Goal: Task Accomplishment & Management: Complete application form

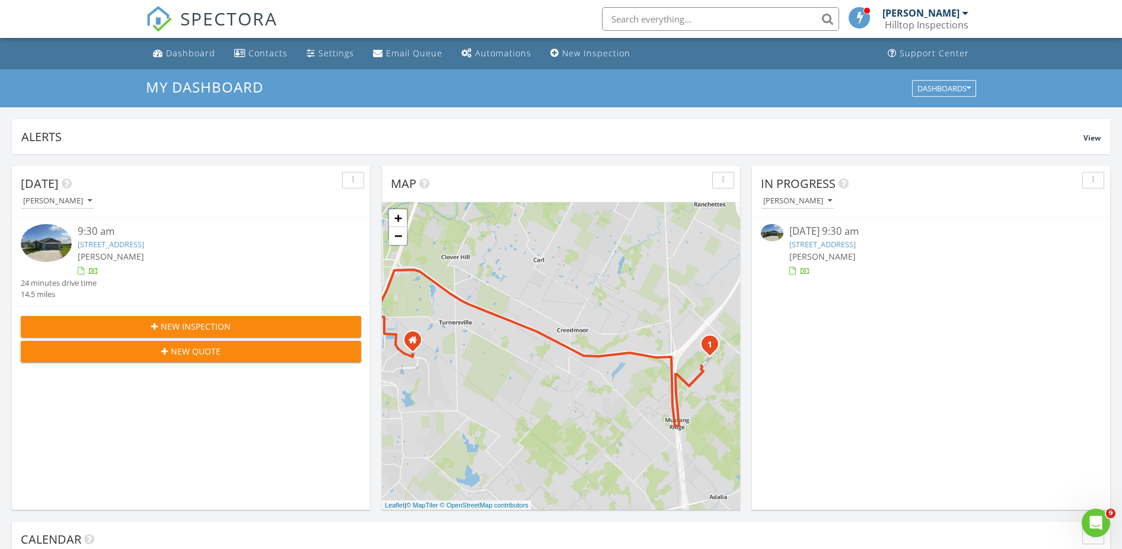
click at [170, 329] on span "New Inspection" at bounding box center [196, 326] width 70 height 12
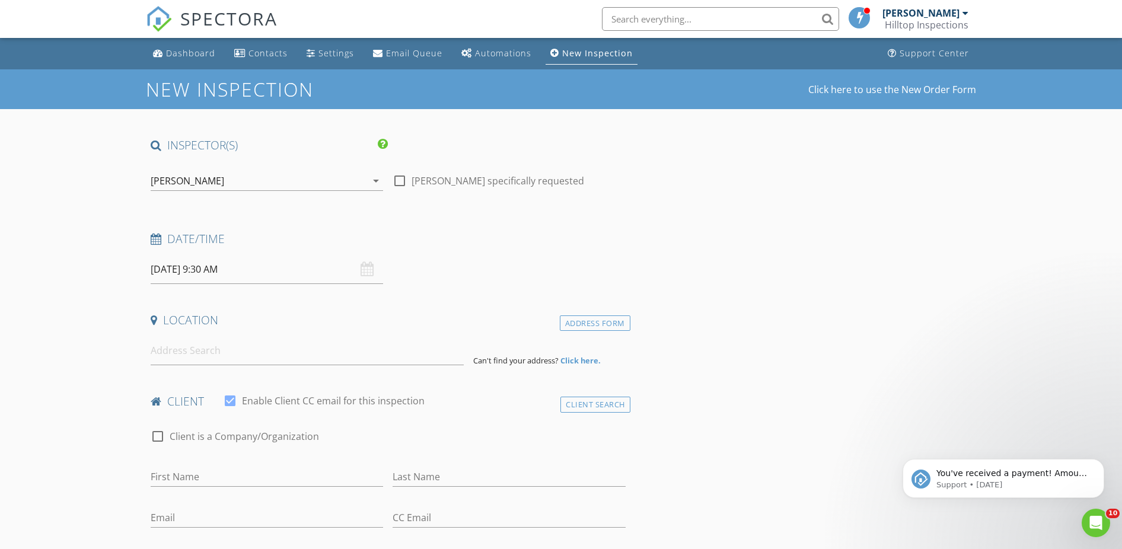
click at [209, 270] on input "08/28/2025 9:30 AM" at bounding box center [267, 269] width 233 height 29
type input "[DATE] 9:30 AM"
click at [225, 352] on input at bounding box center [307, 350] width 313 height 29
type input "6804 ViaCorreto Dr"
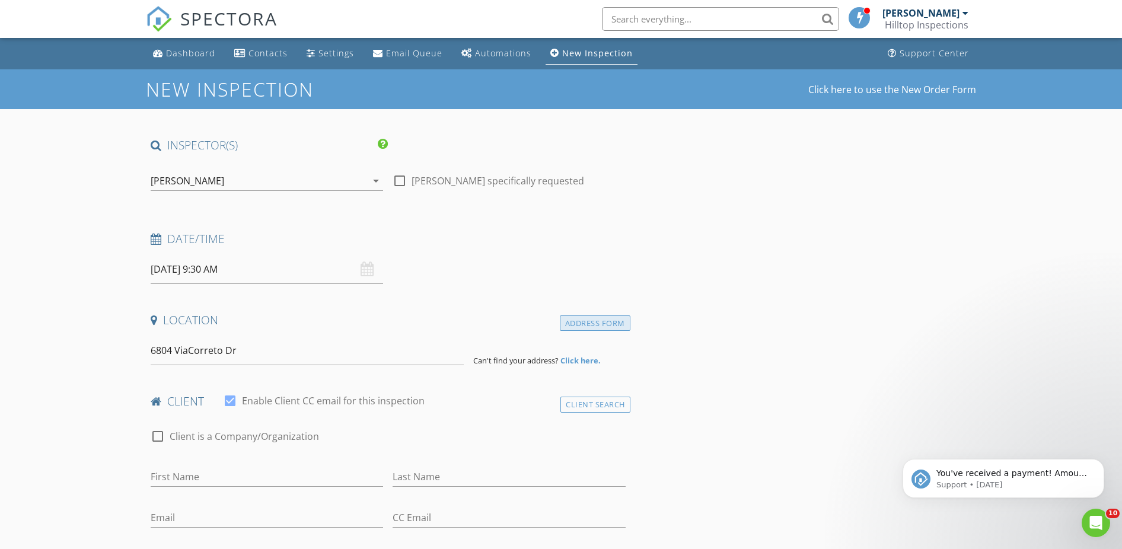
click at [610, 326] on div "Address Form" at bounding box center [595, 324] width 71 height 16
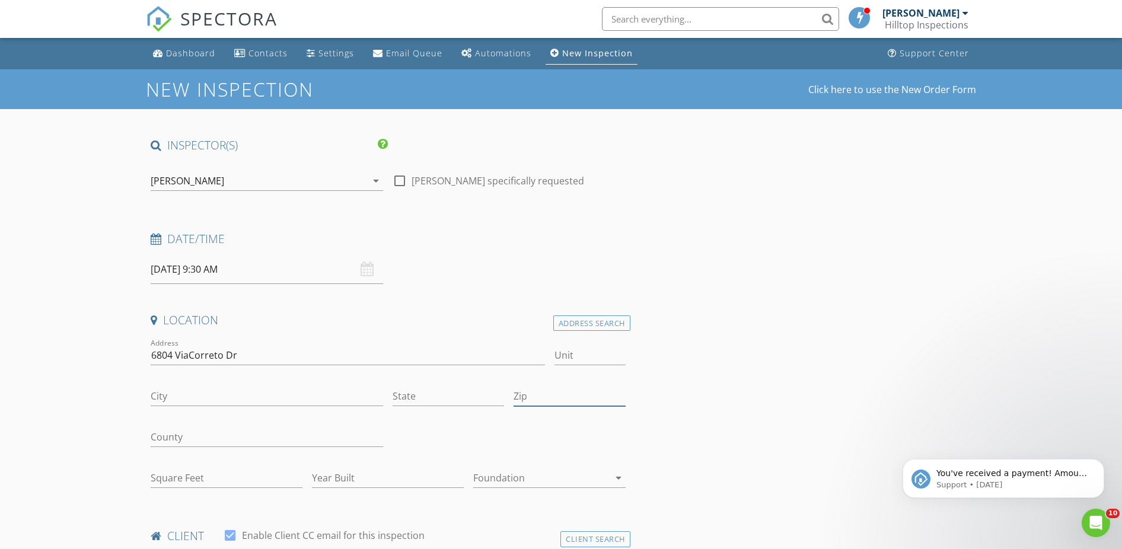
click at [564, 393] on input "Zip" at bounding box center [570, 397] width 112 height 20
type input "78749"
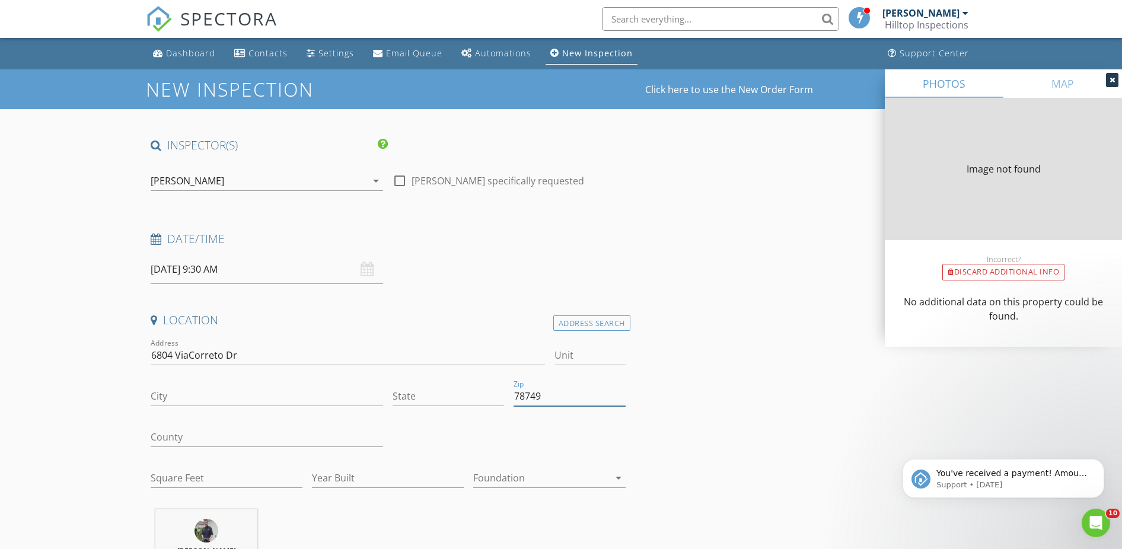
type input "AUSTIN"
type input "[GEOGRAPHIC_DATA]"
type input "3290"
type input "2004"
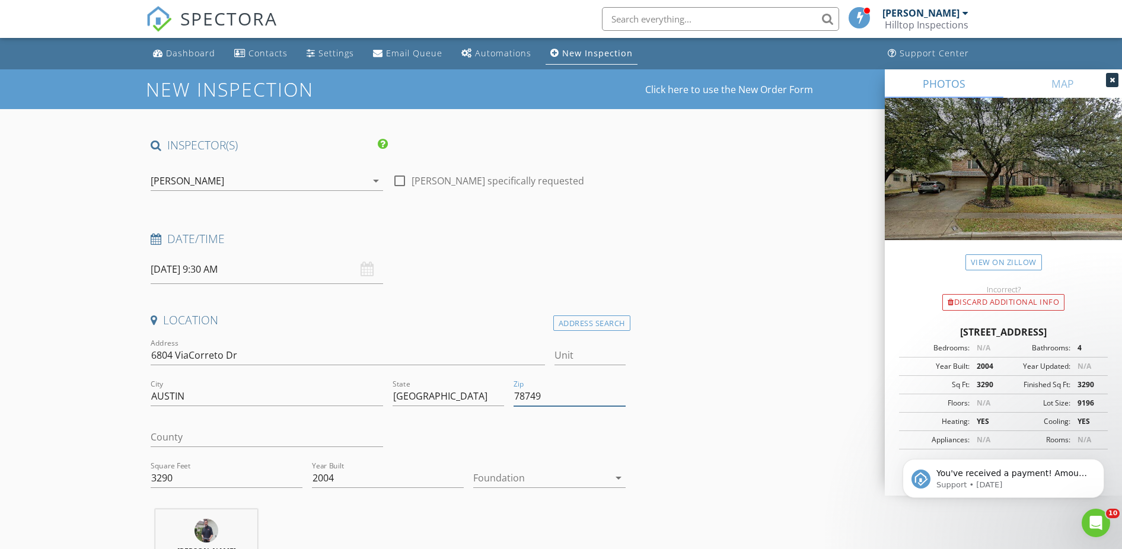
type input "78749"
click at [523, 476] on div at bounding box center [540, 478] width 135 height 19
click at [505, 502] on div "Slab" at bounding box center [549, 499] width 133 height 14
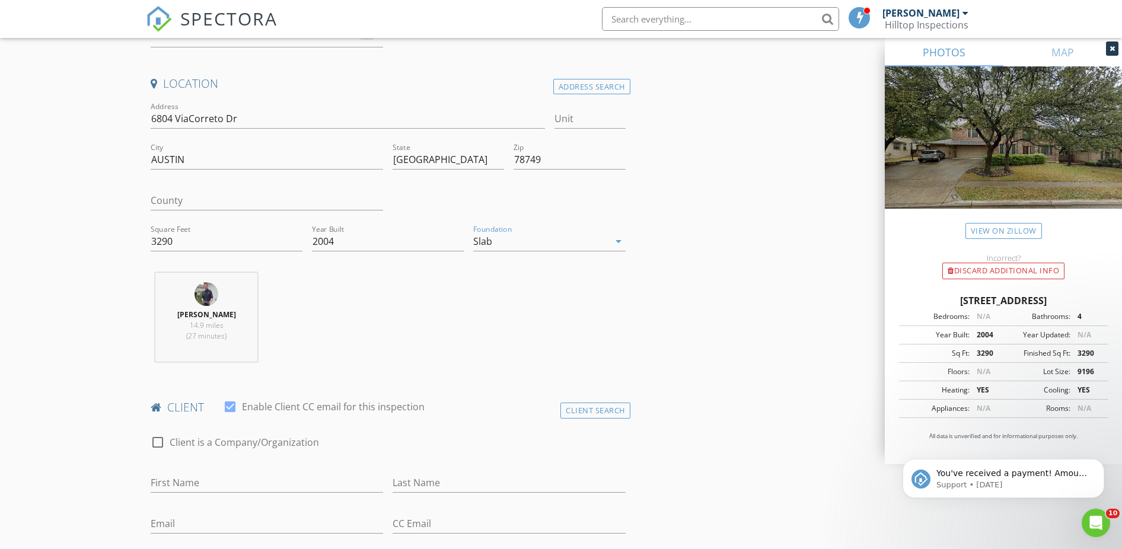
scroll to position [372, 0]
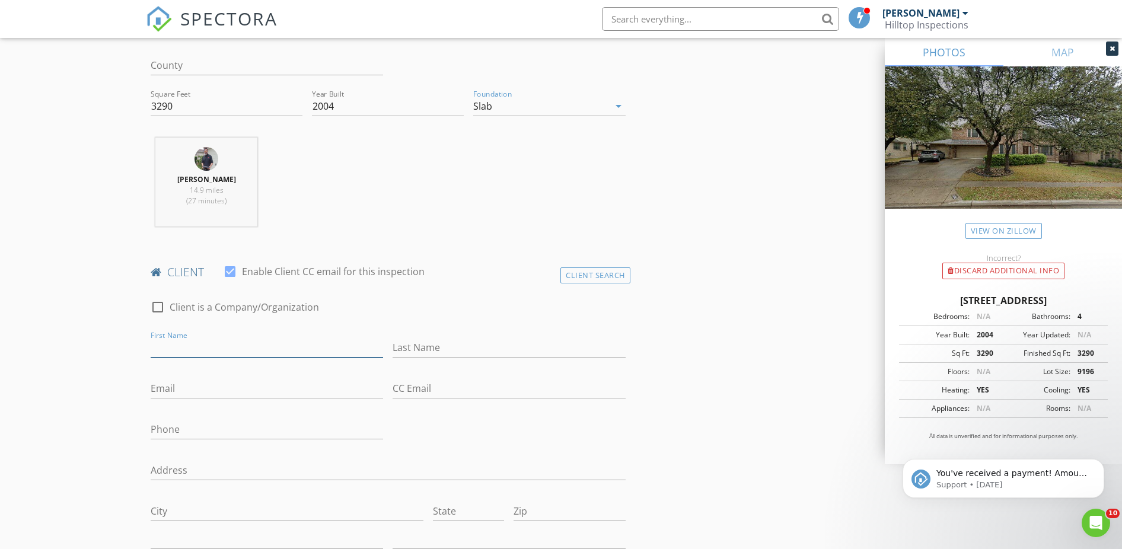
drag, startPoint x: 195, startPoint y: 348, endPoint x: 197, endPoint y: 342, distance: 6.8
click at [195, 348] on input "First Name" at bounding box center [267, 348] width 233 height 20
type input "Charlotte"
type input "Trout"
click at [196, 390] on input "Email" at bounding box center [267, 389] width 233 height 20
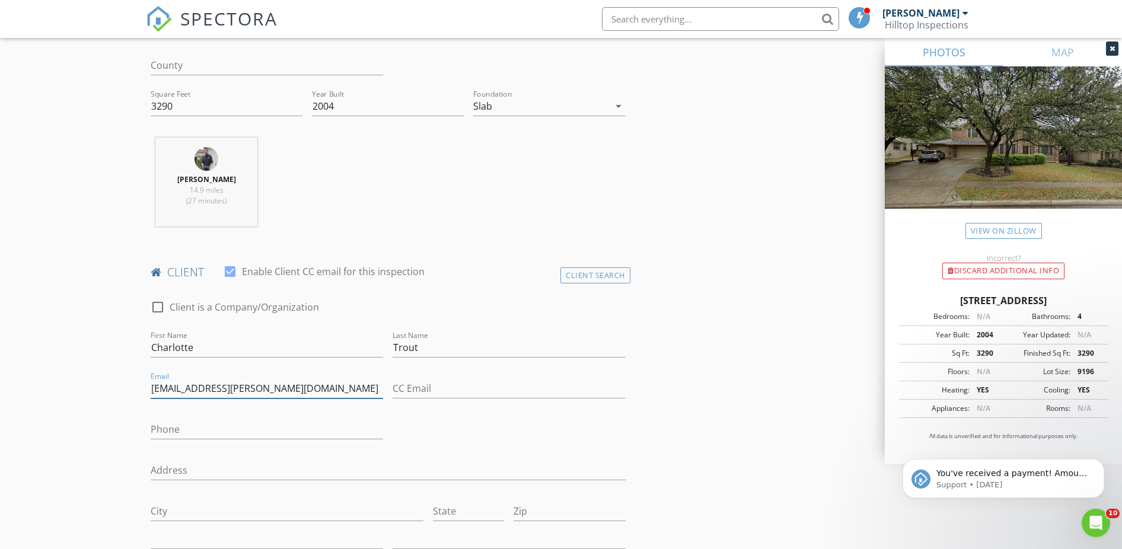
type input "Charlotte.a.trout@gmail.com"
click at [193, 427] on input "Phone" at bounding box center [267, 430] width 233 height 20
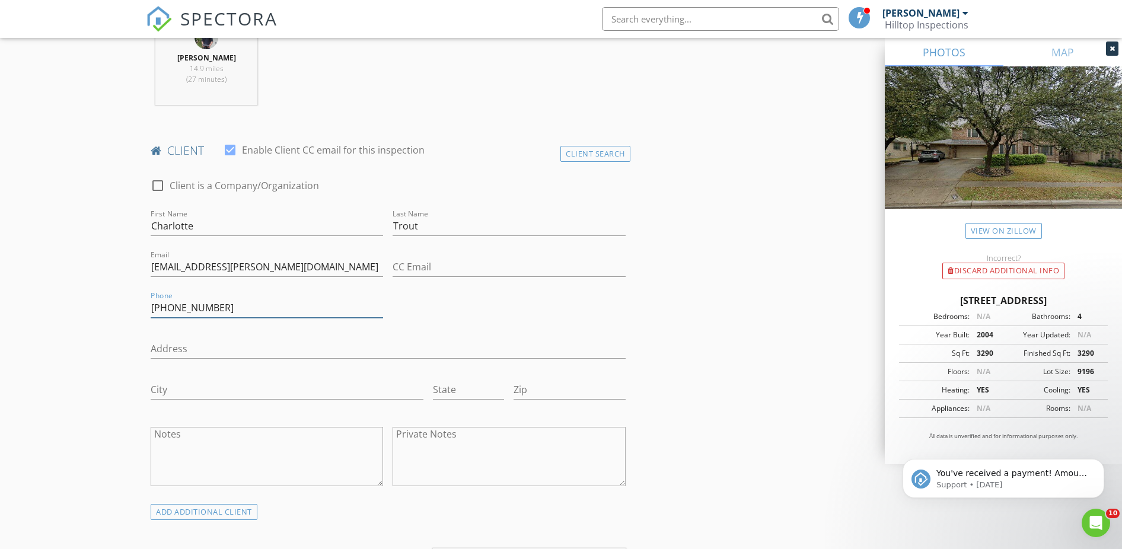
scroll to position [507, 0]
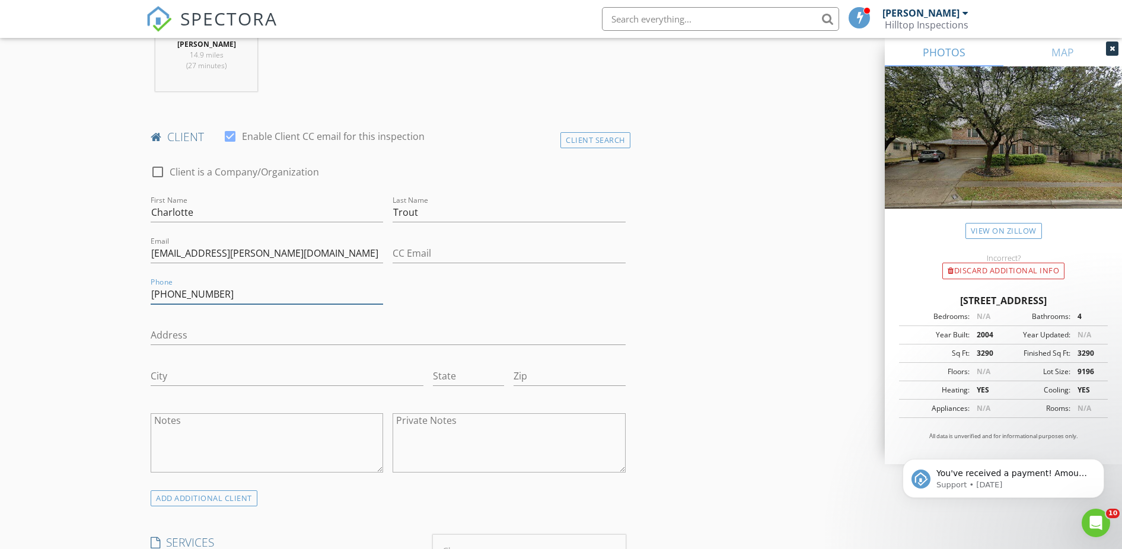
type input "512-507-8997"
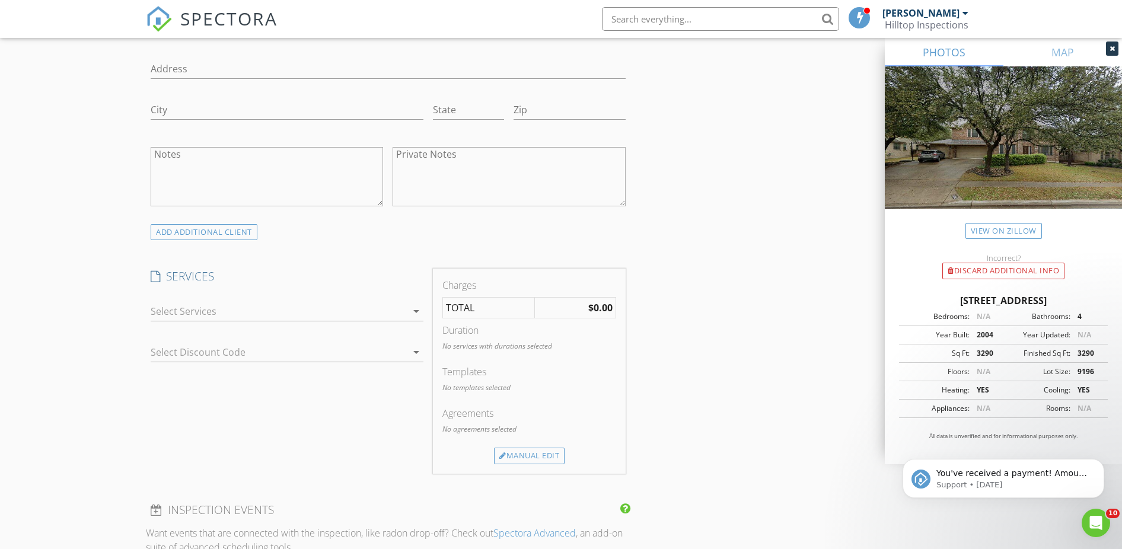
scroll to position [778, 0]
click at [307, 308] on div at bounding box center [279, 307] width 256 height 19
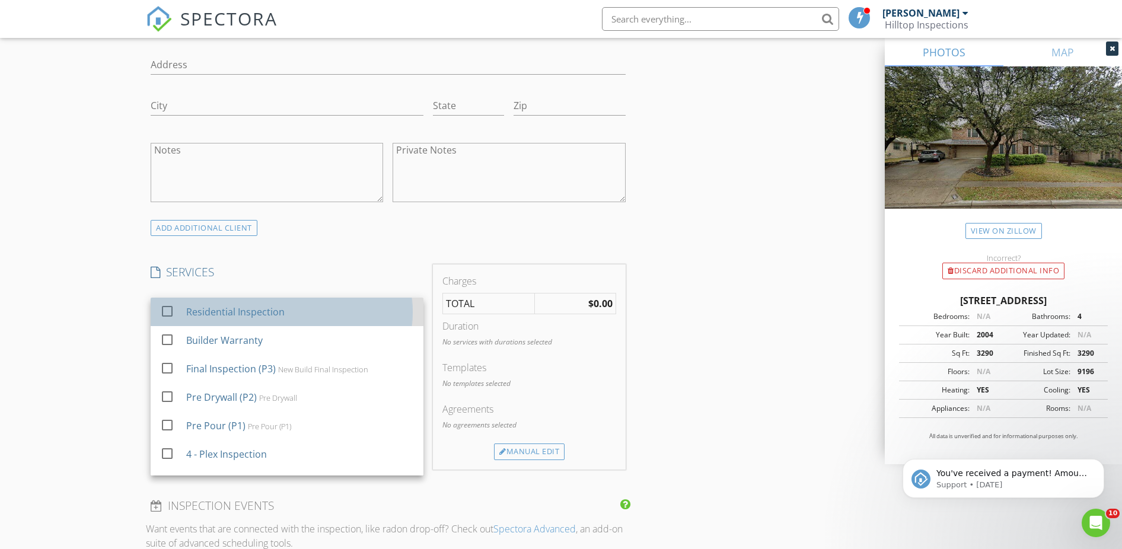
click at [253, 311] on div "Residential Inspection" at bounding box center [235, 312] width 98 height 14
checkbox input "true"
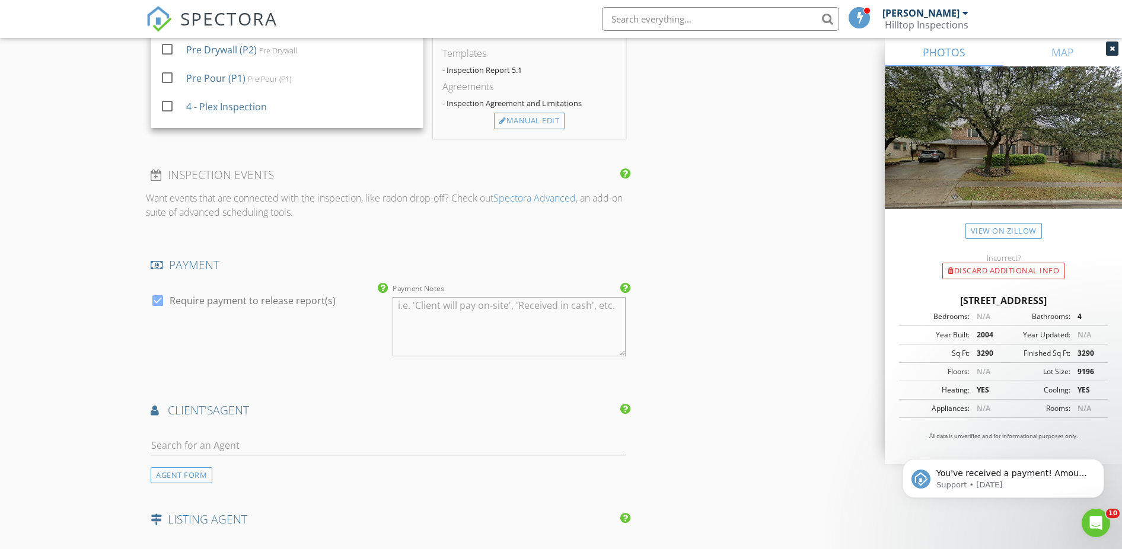
scroll to position [1150, 0]
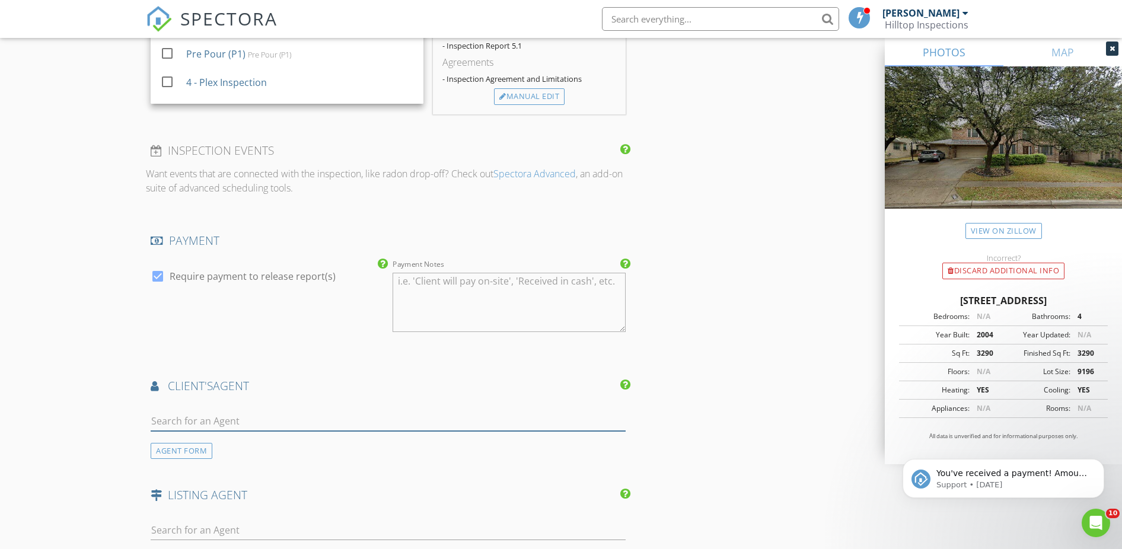
click at [276, 418] on input "text" at bounding box center [388, 422] width 475 height 20
type input "nicol"
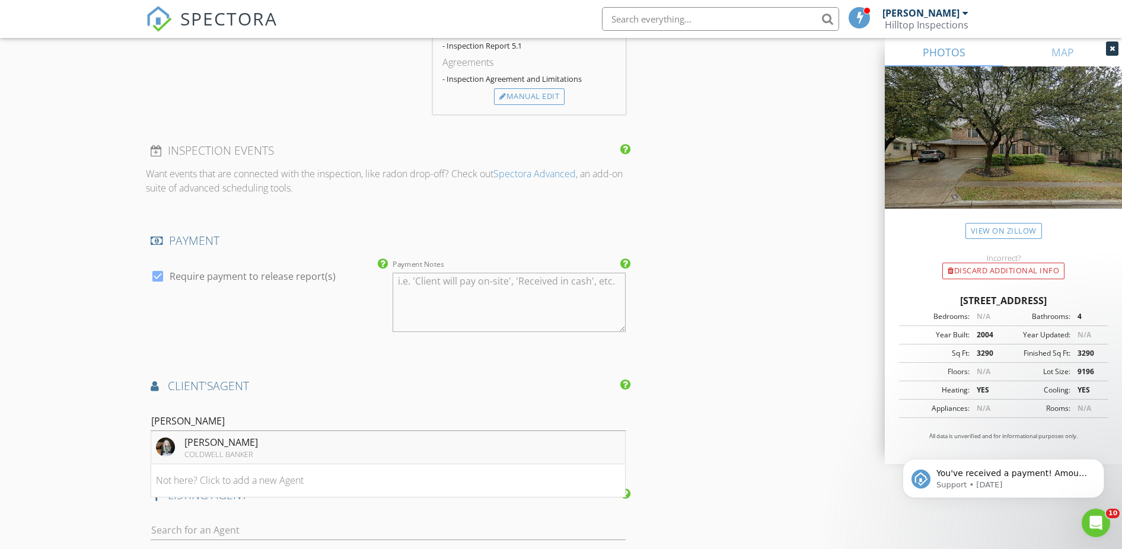
click at [244, 450] on div "COLDWELL BANKER" at bounding box center [221, 454] width 74 height 9
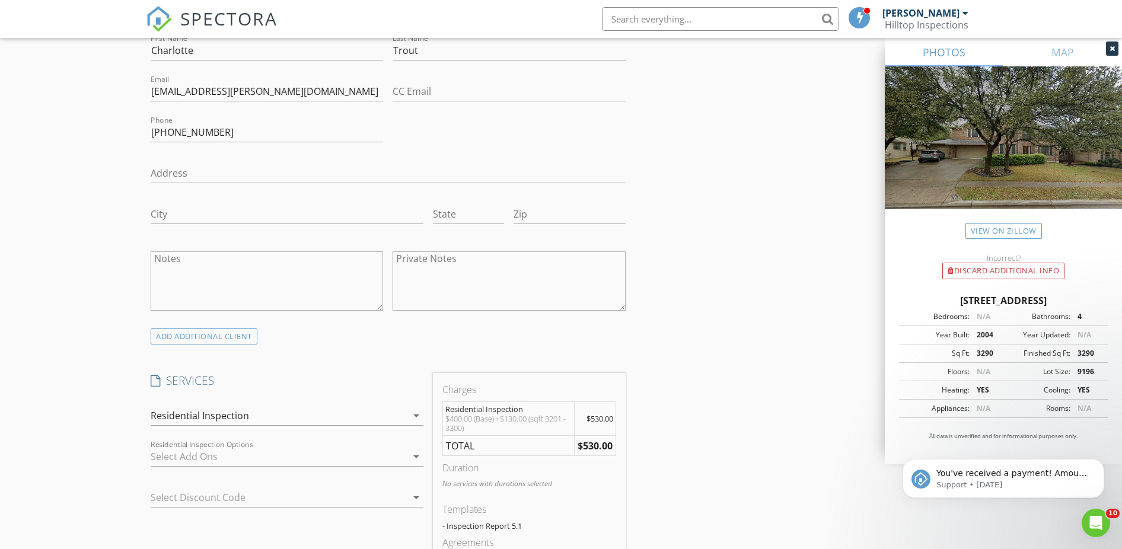
scroll to position [845, 0]
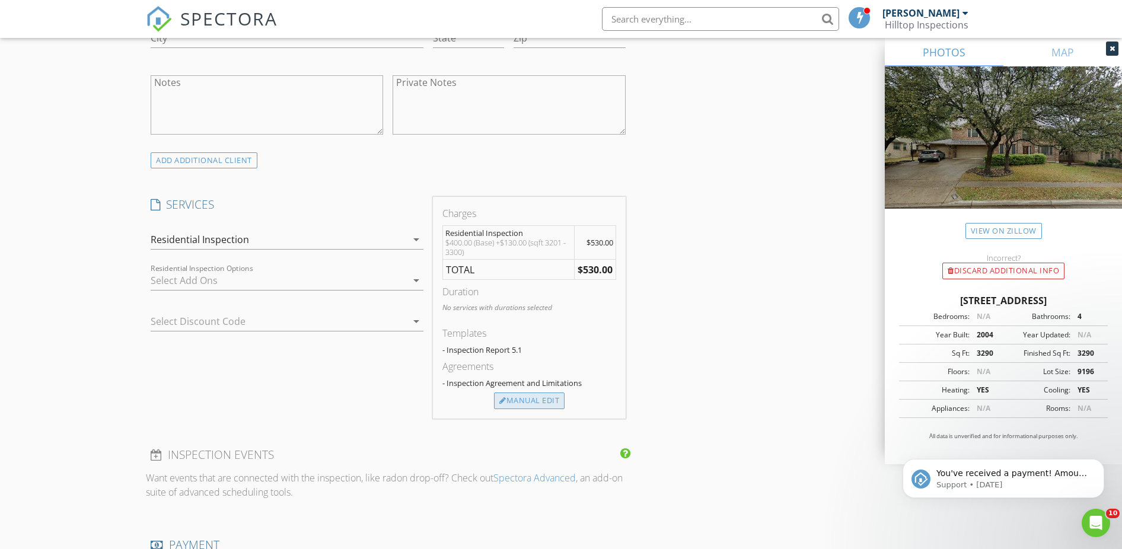
click at [540, 399] on div "Manual Edit" at bounding box center [529, 401] width 71 height 17
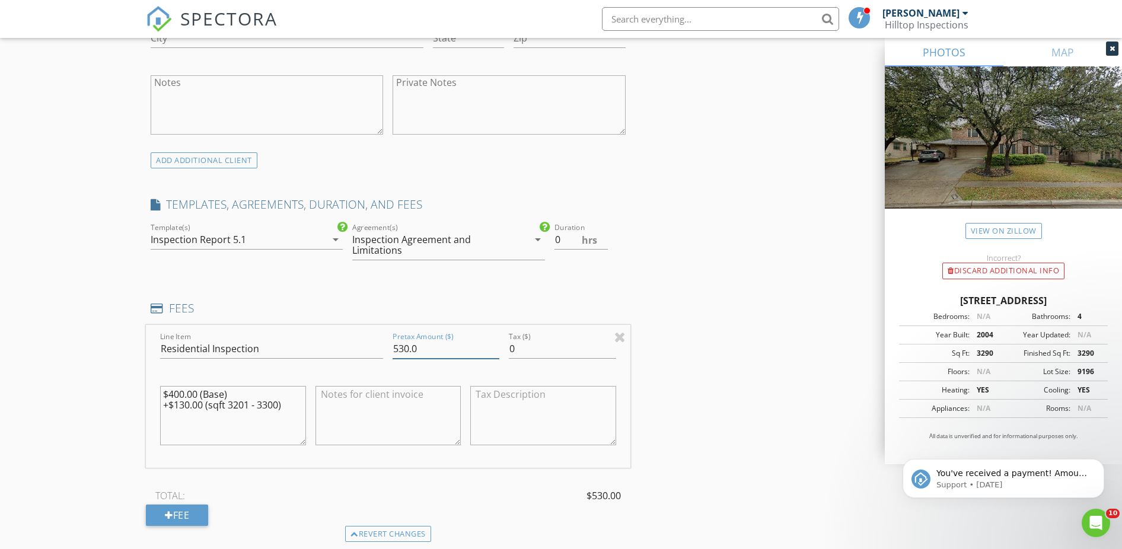
drag, startPoint x: 422, startPoint y: 346, endPoint x: 375, endPoint y: 346, distance: 46.9
click at [393, 346] on input "530.0" at bounding box center [446, 349] width 107 height 20
type input "525.00"
type input "0.5"
type input "525.00"
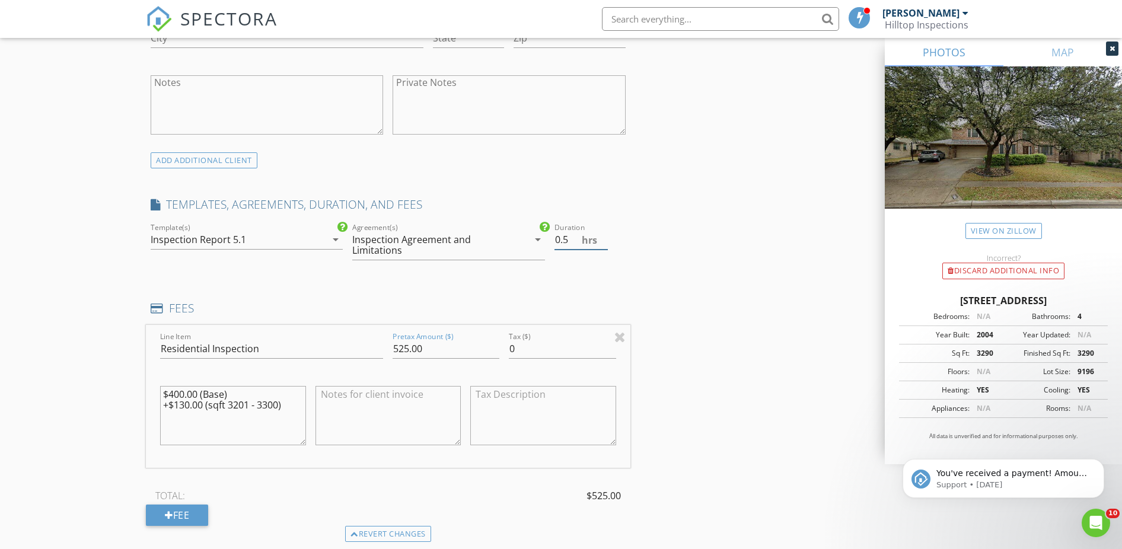
click at [604, 237] on input "0.5" at bounding box center [581, 240] width 53 height 20
click at [604, 237] on input "1" at bounding box center [581, 240] width 53 height 20
click at [604, 237] on input "1.5" at bounding box center [581, 240] width 53 height 20
click at [604, 237] on input "2" at bounding box center [581, 240] width 53 height 20
click at [604, 237] on input "2.5" at bounding box center [581, 240] width 53 height 20
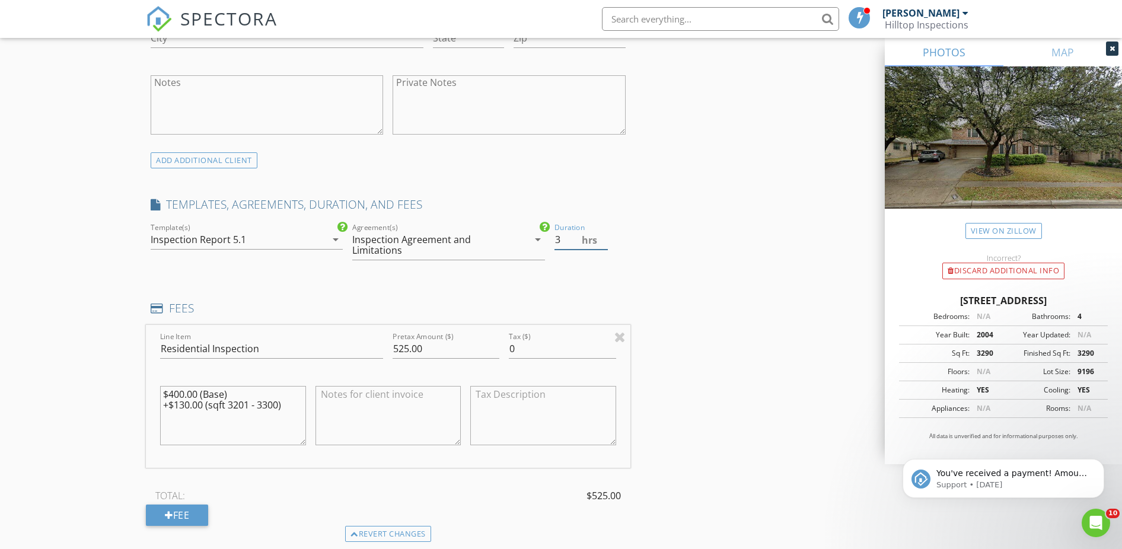
type input "3"
click at [602, 237] on input "3" at bounding box center [581, 240] width 53 height 20
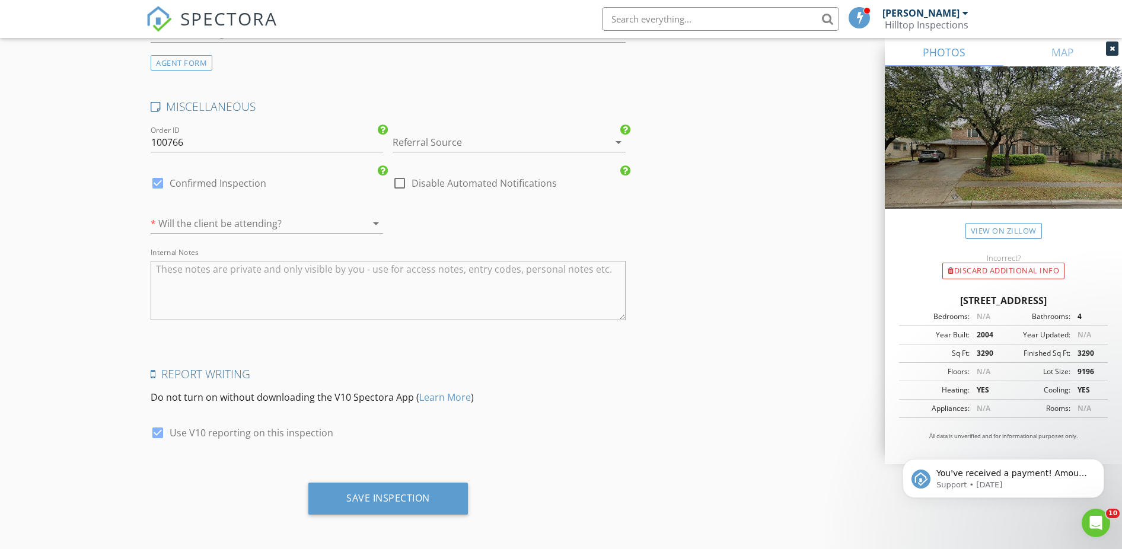
scroll to position [2124, 0]
drag, startPoint x: 364, startPoint y: 499, endPoint x: 338, endPoint y: 495, distance: 26.4
click at [363, 499] on div "Save Inspection" at bounding box center [388, 497] width 84 height 12
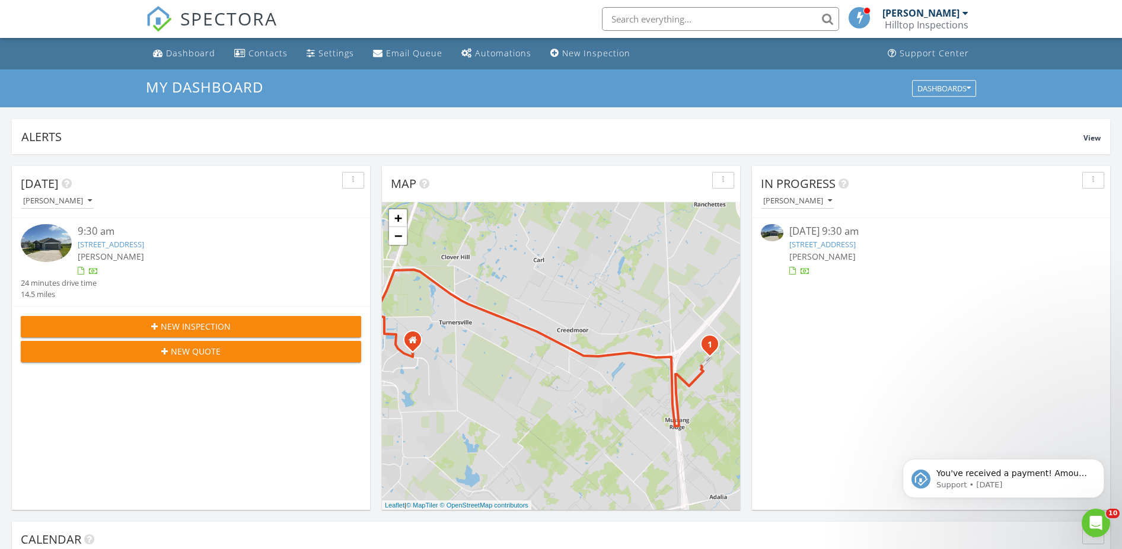
click at [132, 243] on link "12904 Eastland Dr, BUDA, TX 78610" at bounding box center [111, 244] width 66 height 11
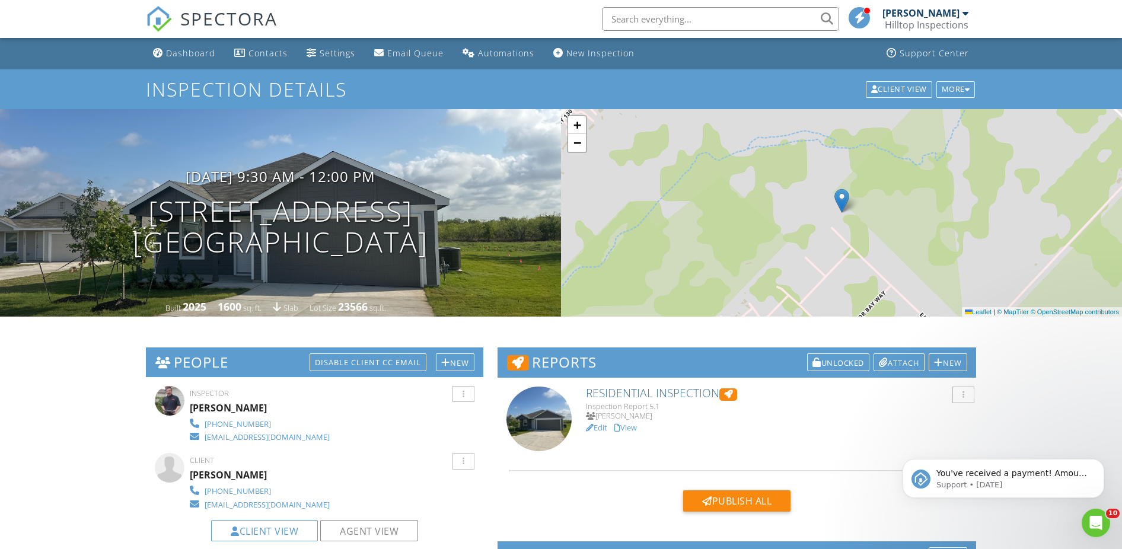
click at [699, 393] on h6 "Residential Inspection" at bounding box center [776, 394] width 381 height 14
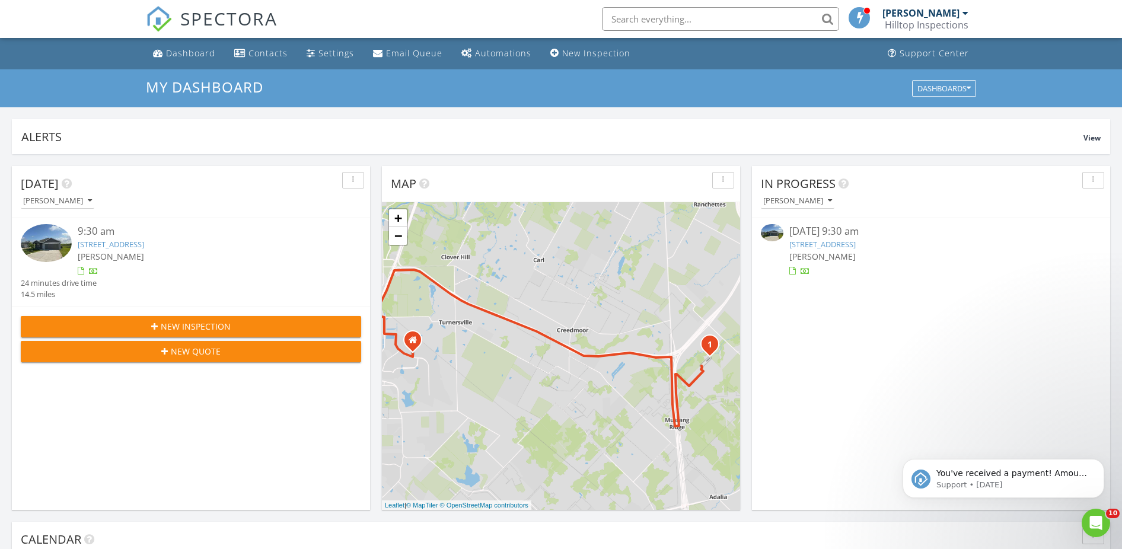
click at [144, 245] on link "12904 Eastland Dr, BUDA, TX 78610" at bounding box center [111, 244] width 66 height 11
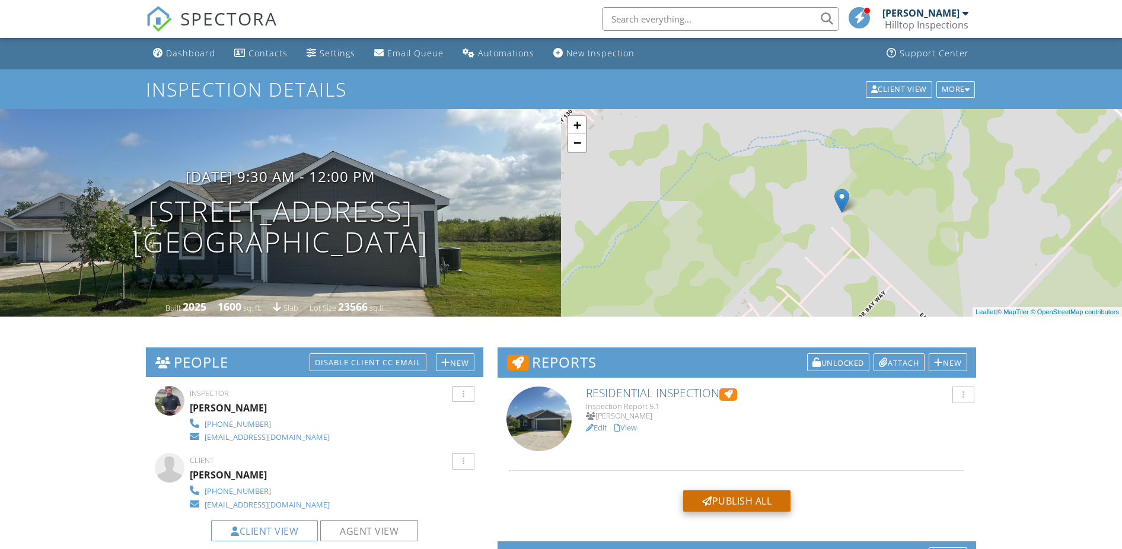
click at [733, 502] on div "Publish All" at bounding box center [736, 501] width 107 height 21
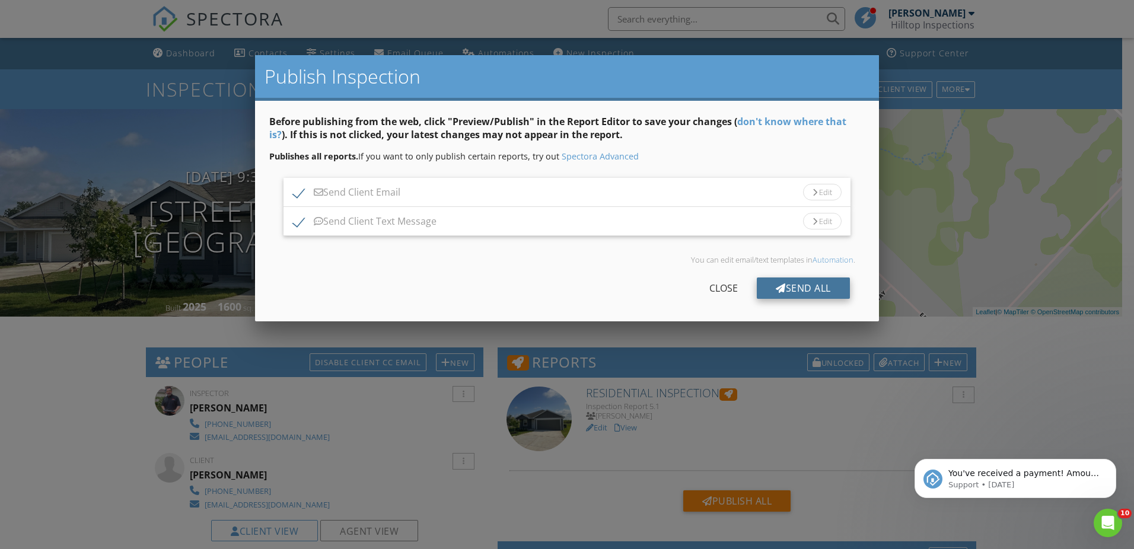
click at [807, 285] on div "Send All" at bounding box center [803, 288] width 93 height 21
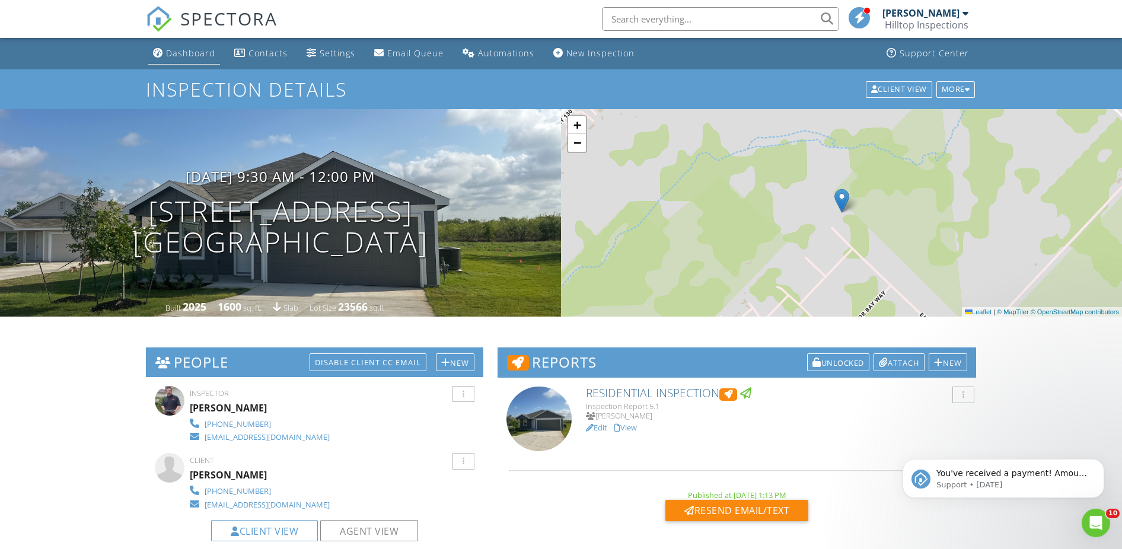
click at [186, 58] on div "Dashboard" at bounding box center [190, 52] width 49 height 11
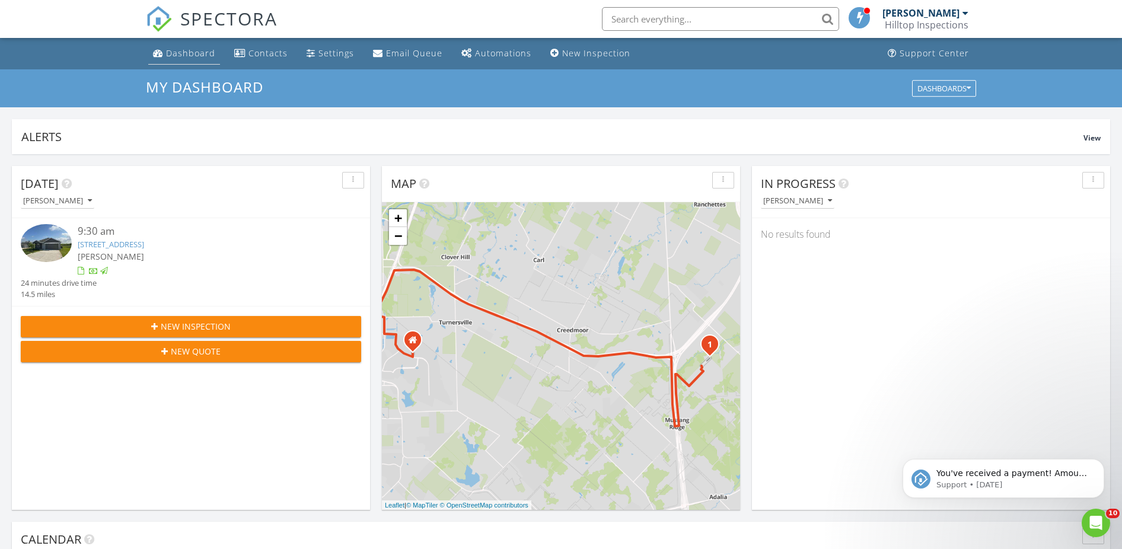
click at [192, 56] on div "Dashboard" at bounding box center [190, 52] width 49 height 11
